Goal: Navigation & Orientation: Find specific page/section

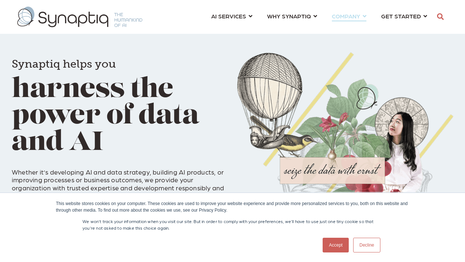
scroll to position [0, 4]
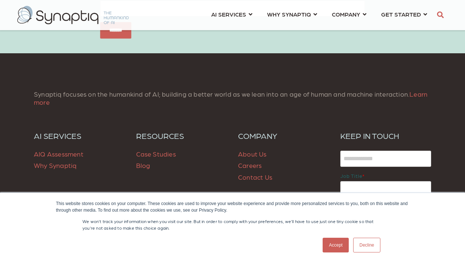
scroll to position [518, 0]
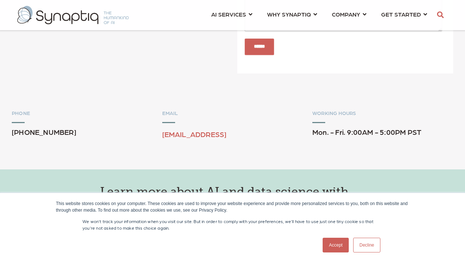
scroll to position [268, 0]
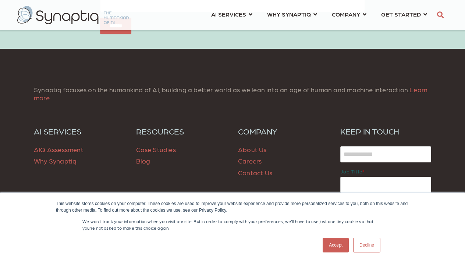
scroll to position [537, 0]
